Goal: Complete application form

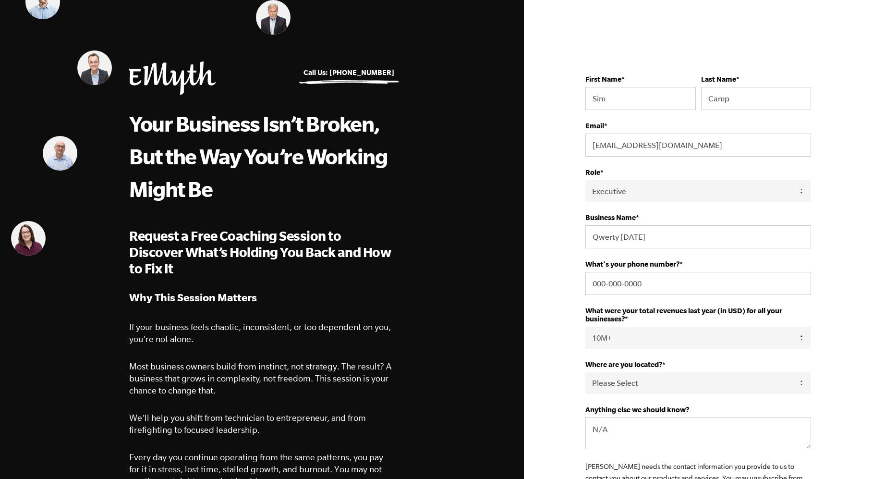
select select "Executive"
select select "10M+"
select select "United States"
